Goal: Check status: Check status

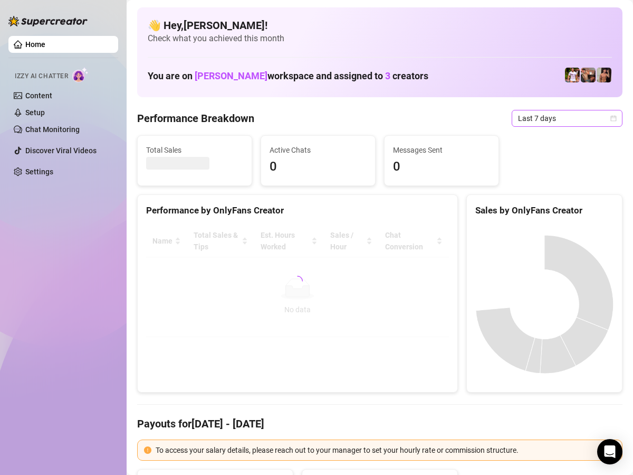
click at [590, 121] on span "Last 7 days" at bounding box center [567, 118] width 98 height 16
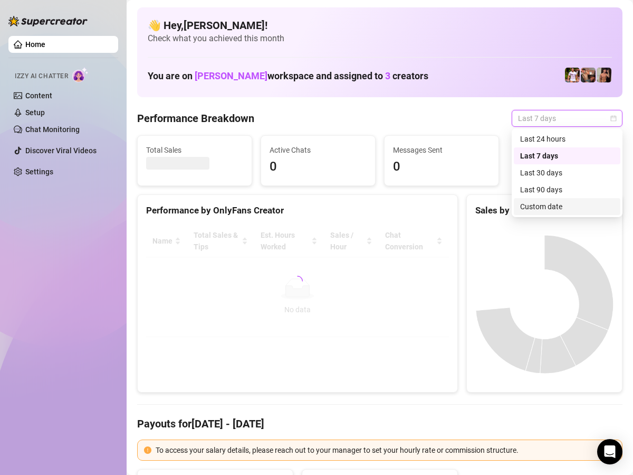
click at [548, 213] on div "Custom date" at bounding box center [567, 206] width 107 height 17
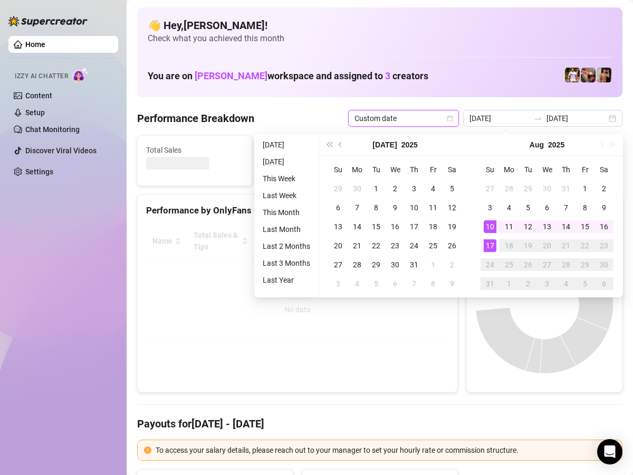
type input "[DATE]"
click at [488, 242] on div "17" at bounding box center [490, 245] width 13 height 13
type input "[DATE]"
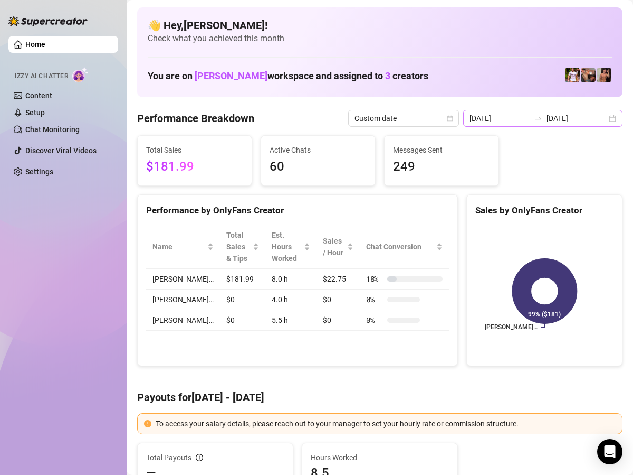
click at [608, 117] on div "[DATE] [DATE]" at bounding box center [543, 118] width 159 height 17
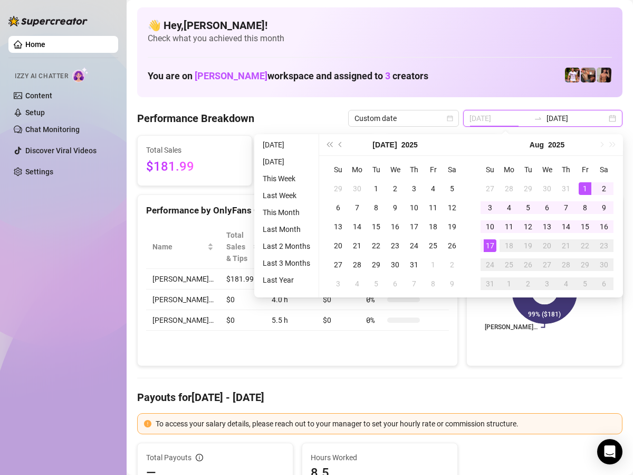
type input "[DATE]"
click at [491, 245] on div "17" at bounding box center [490, 245] width 13 height 13
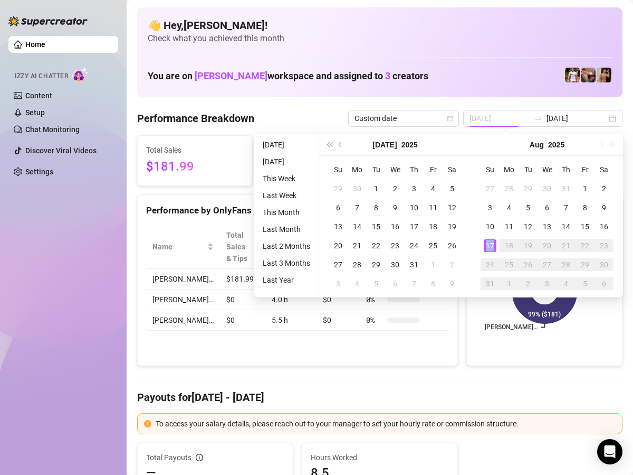
click at [491, 245] on div "17" at bounding box center [490, 245] width 13 height 13
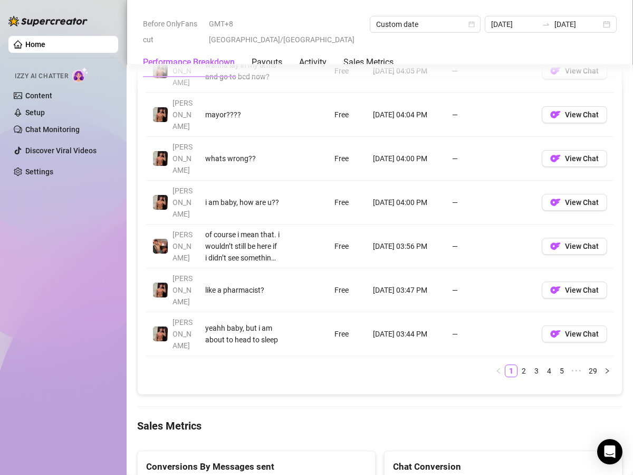
scroll to position [1253, 0]
